Goal: Find specific page/section: Find specific page/section

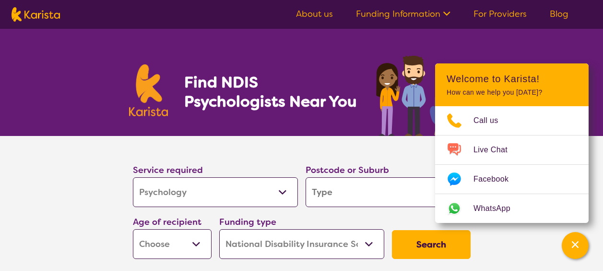
select select "Psychology"
select select "NDIS"
select select "Psychology"
select select "NDIS"
click at [92, 191] on section "Service required Allied Health Assistant Assessment ([MEDICAL_DATA] or [MEDICAL…" at bounding box center [301, 213] width 603 height 154
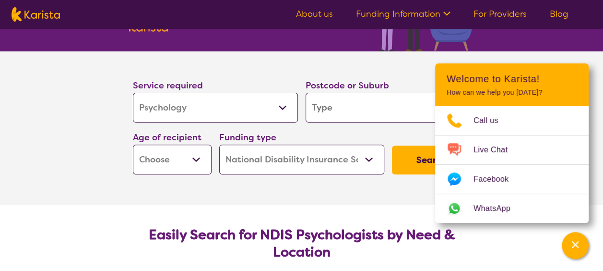
scroll to position [96, 0]
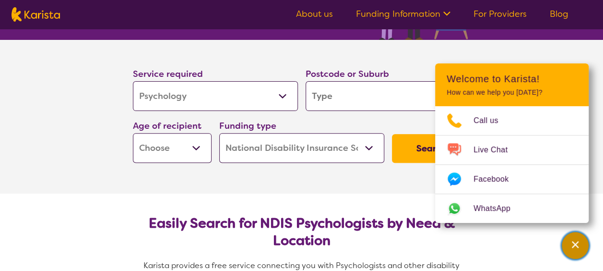
click at [581, 248] on div "Channel Menu" at bounding box center [575, 245] width 19 height 21
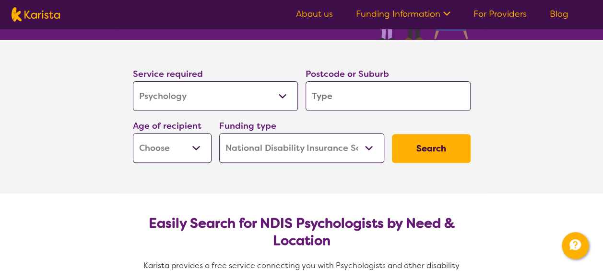
click at [296, 147] on select "Home Care Package (HCP) National Disability Insurance Scheme (NDIS) I don't know" at bounding box center [301, 148] width 165 height 30
click at [296, 148] on select "Home Care Package (HCP) National Disability Insurance Scheme (NDIS) I don't know" at bounding box center [301, 148] width 165 height 30
click at [185, 143] on select "Early Childhood - 0 to 9 Child - 10 to 11 Adolescent - 12 to 17 Adult - 18 to 6…" at bounding box center [172, 148] width 79 height 30
select select "AD"
click at [133, 133] on select "Early Childhood - 0 to 9 Child - 10 to 11 Adolescent - 12 to 17 Adult - 18 to 6…" at bounding box center [172, 148] width 79 height 30
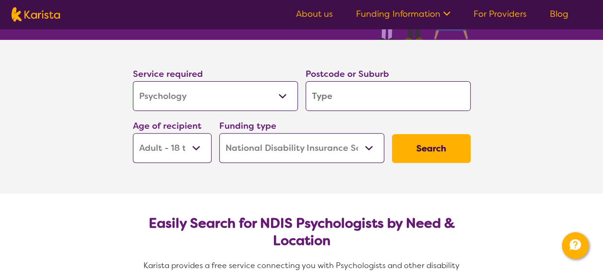
select select "AD"
click at [373, 90] on input "search" at bounding box center [388, 96] width 165 height 30
type input "p"
type input "pr"
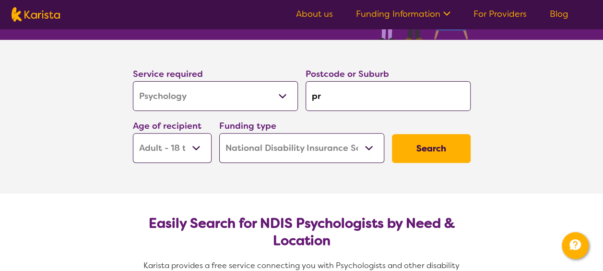
type input "pr"
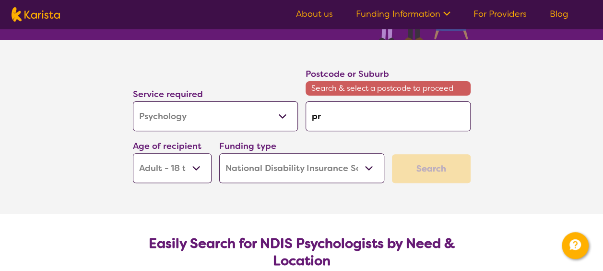
type input "pre"
type input "pres"
type input "[DEMOGRAPHIC_DATA]"
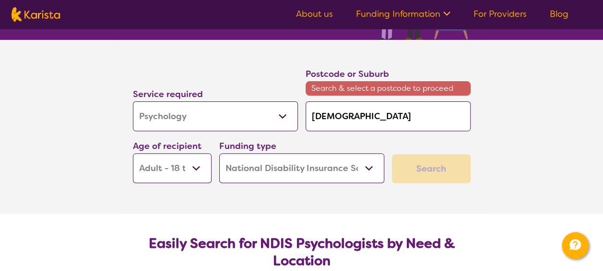
type input "[DEMOGRAPHIC_DATA]"
type input "presto"
type input "[PERSON_NAME]"
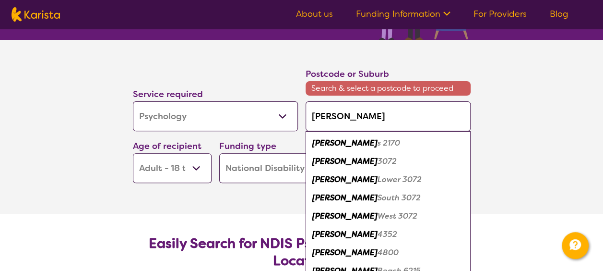
click at [365, 159] on div "Preston 3072" at bounding box center [387, 161] width 155 height 18
type input "3072"
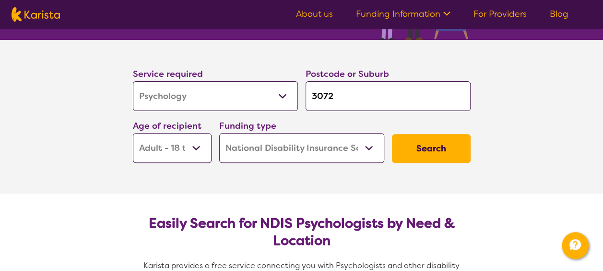
click at [434, 155] on button "Search" at bounding box center [431, 148] width 79 height 29
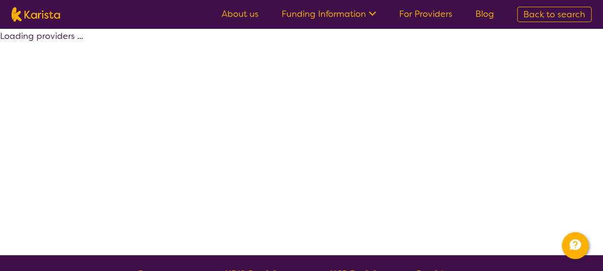
select select "by_score"
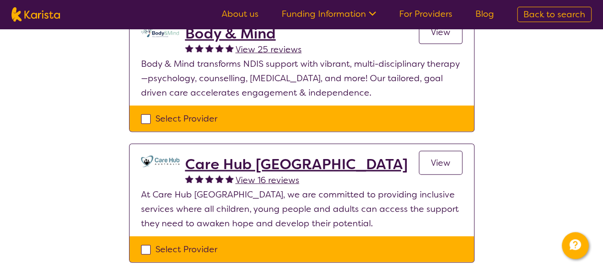
scroll to position [1104, 0]
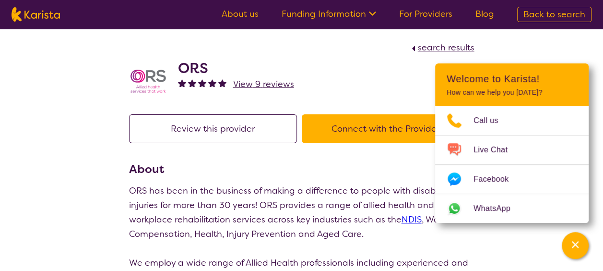
click at [341, 129] on button "Connect with the Provider" at bounding box center [386, 128] width 168 height 29
